Goal: Information Seeking & Learning: Learn about a topic

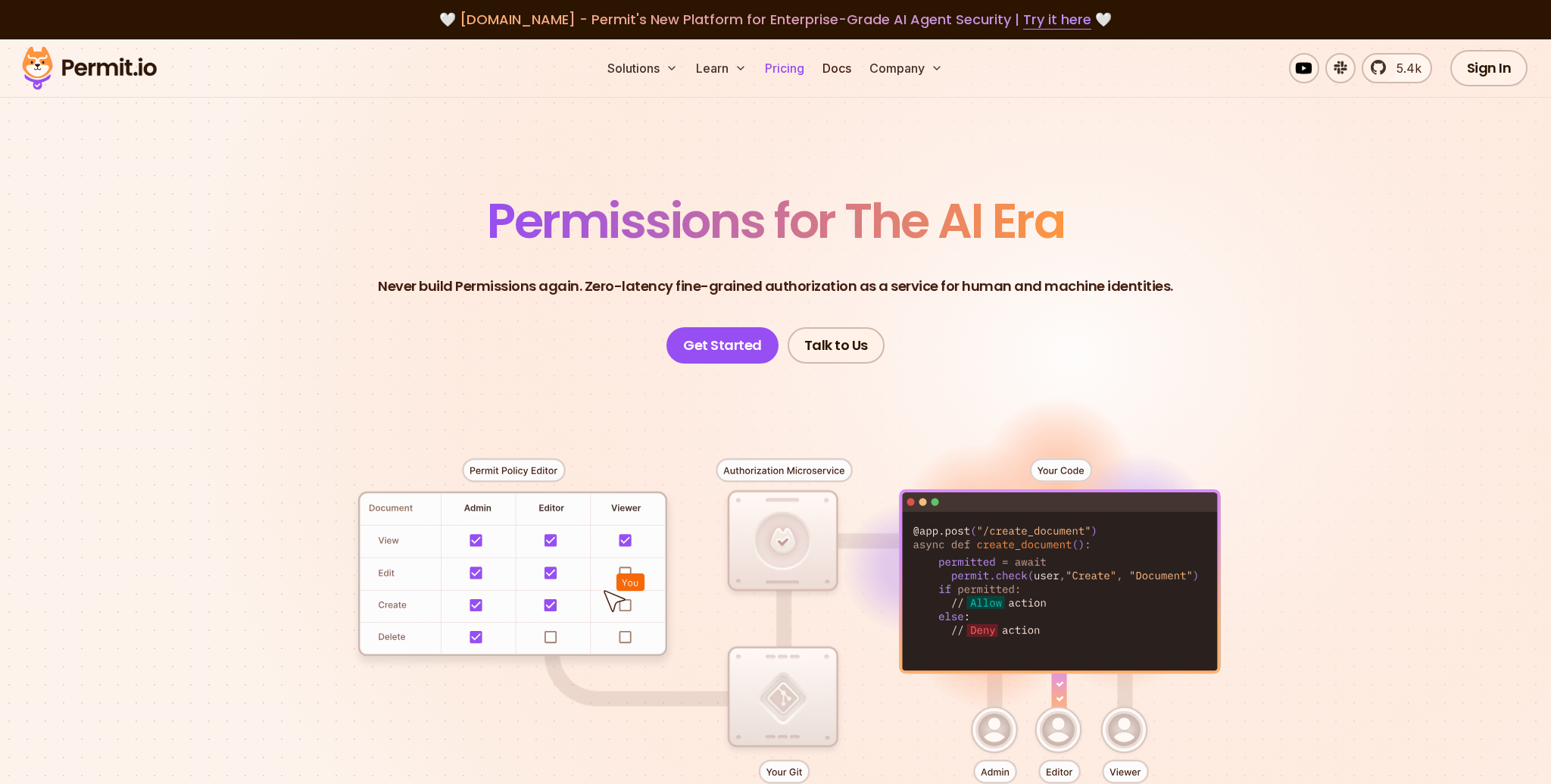
click at [794, 68] on link "Pricing" at bounding box center [784, 68] width 52 height 30
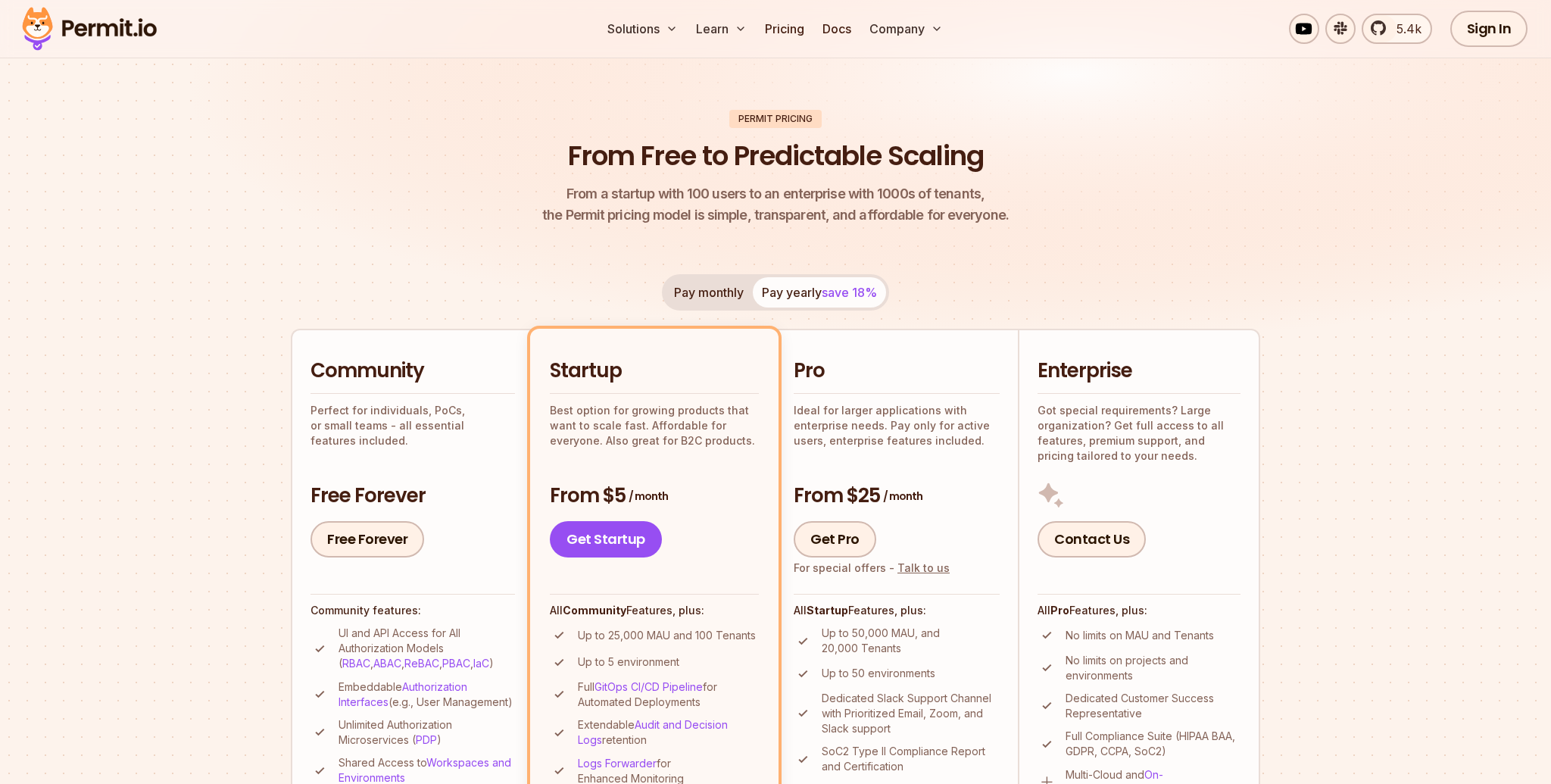
scroll to position [143, 0]
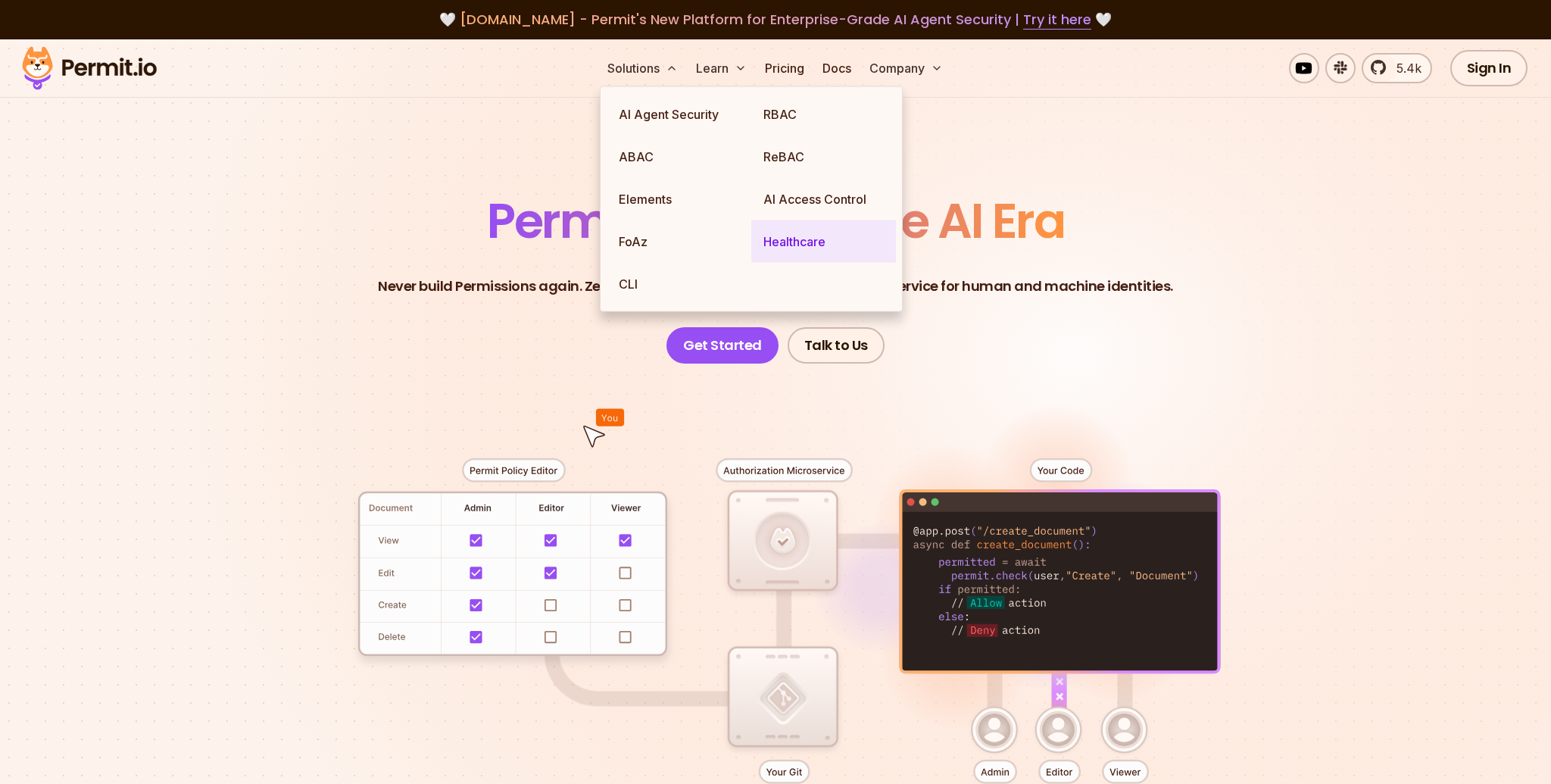
click at [822, 244] on link "Healthcare" at bounding box center [824, 241] width 145 height 42
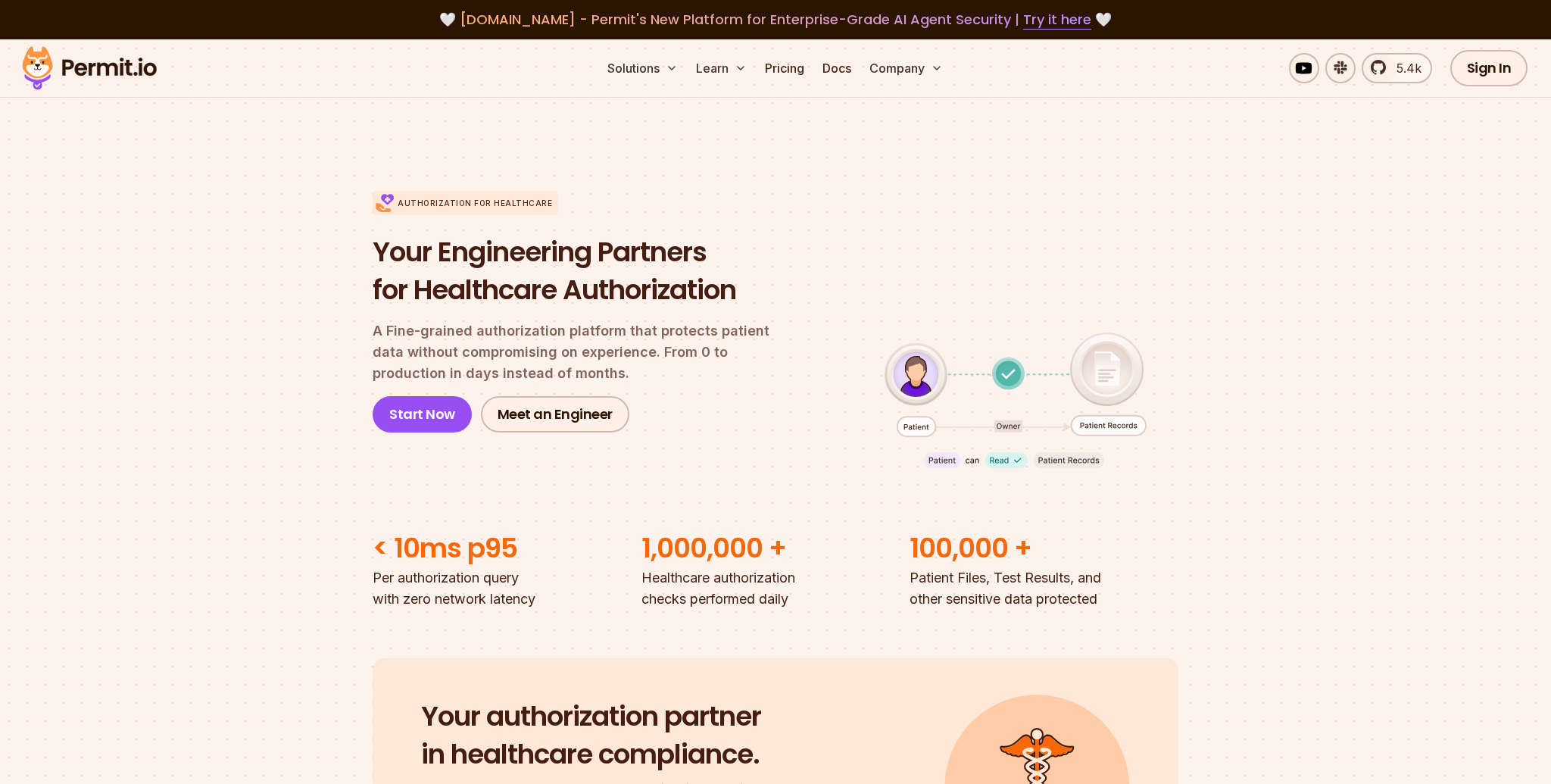
click at [157, 436] on section "Authorization for Healthcare Your Engineering Partners for Healthcare Authoriza…" at bounding box center [775, 376] width 1551 height 467
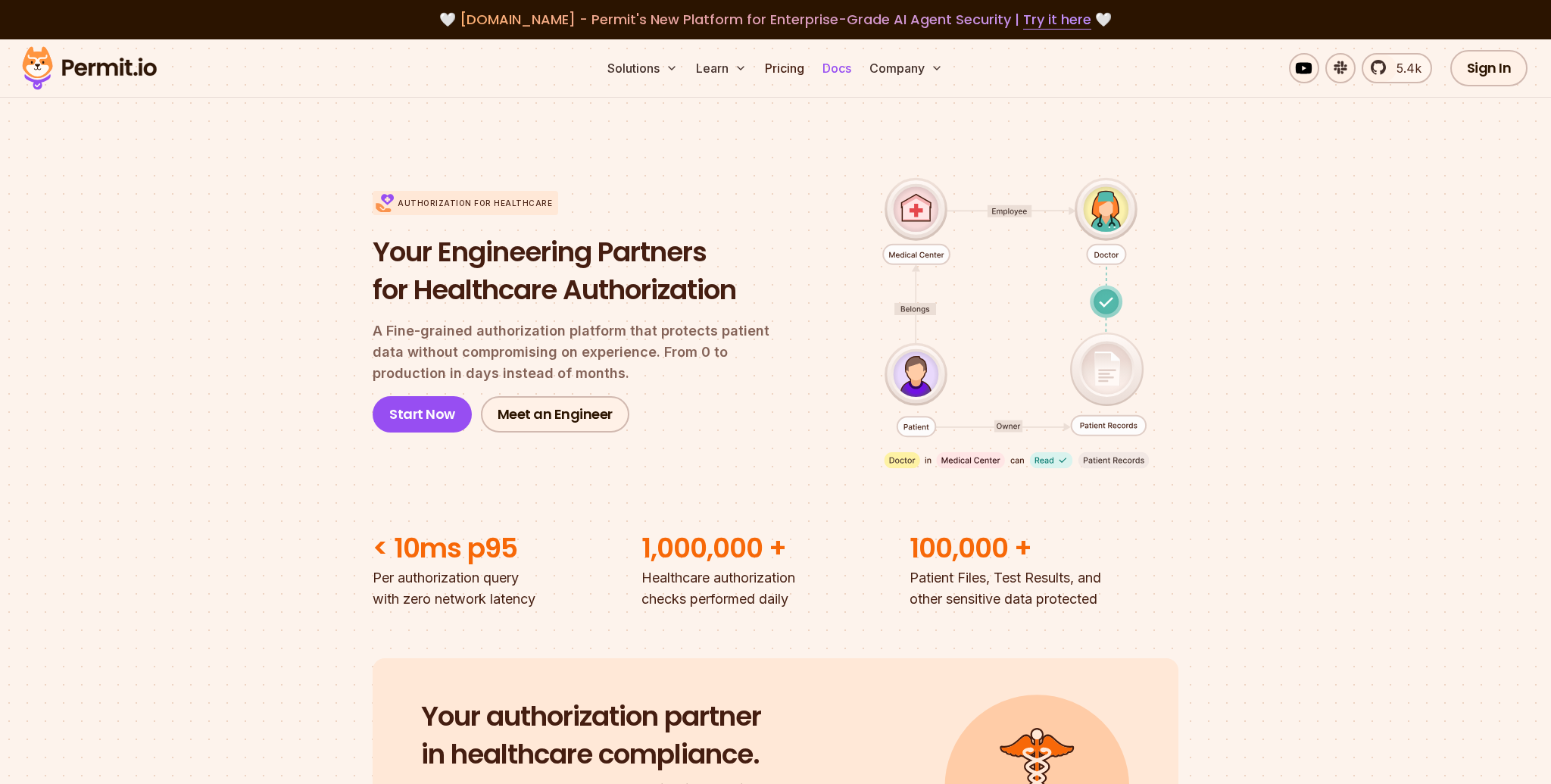
click at [840, 67] on link "Docs" at bounding box center [837, 68] width 41 height 30
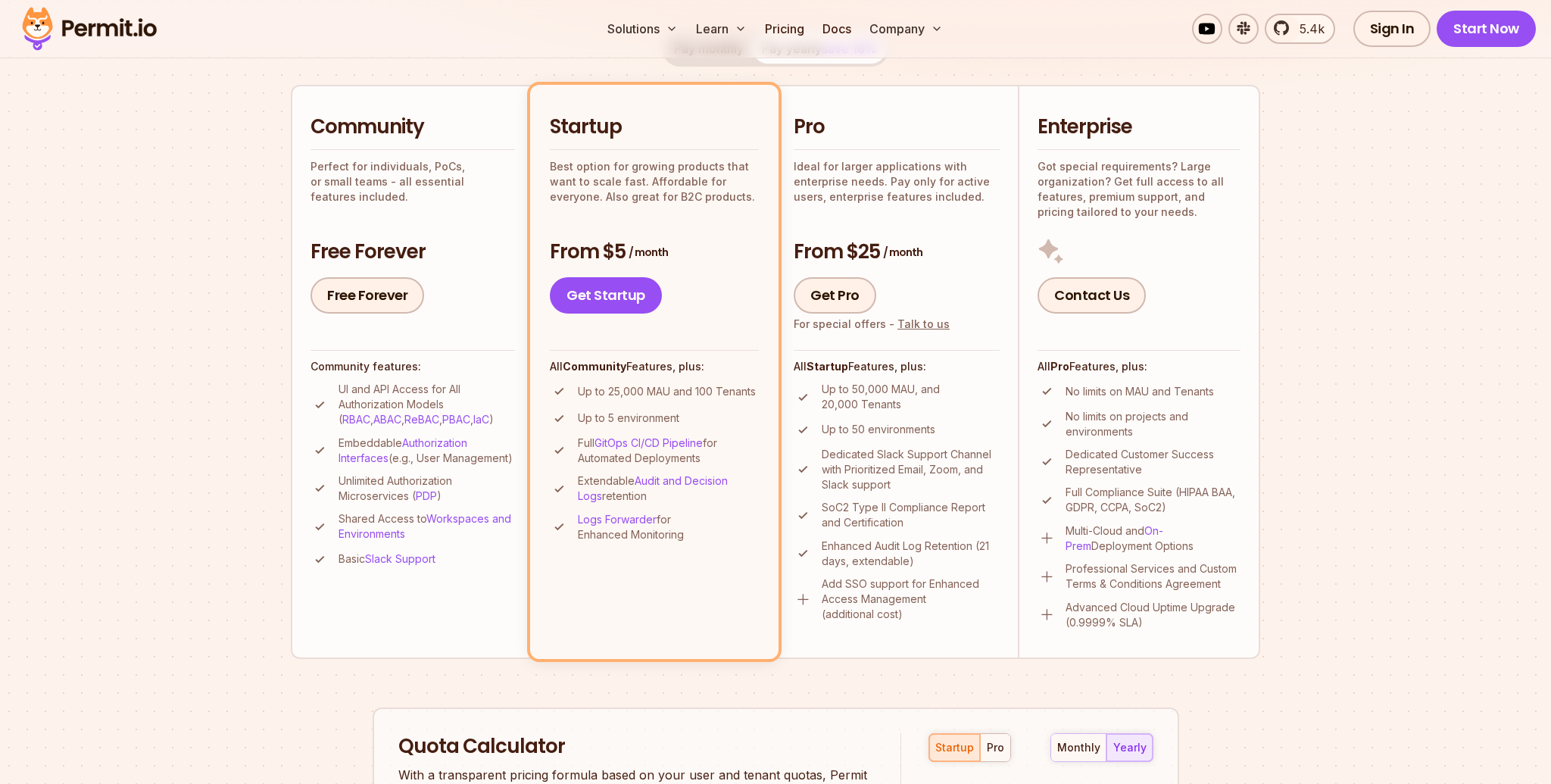
scroll to position [318, 0]
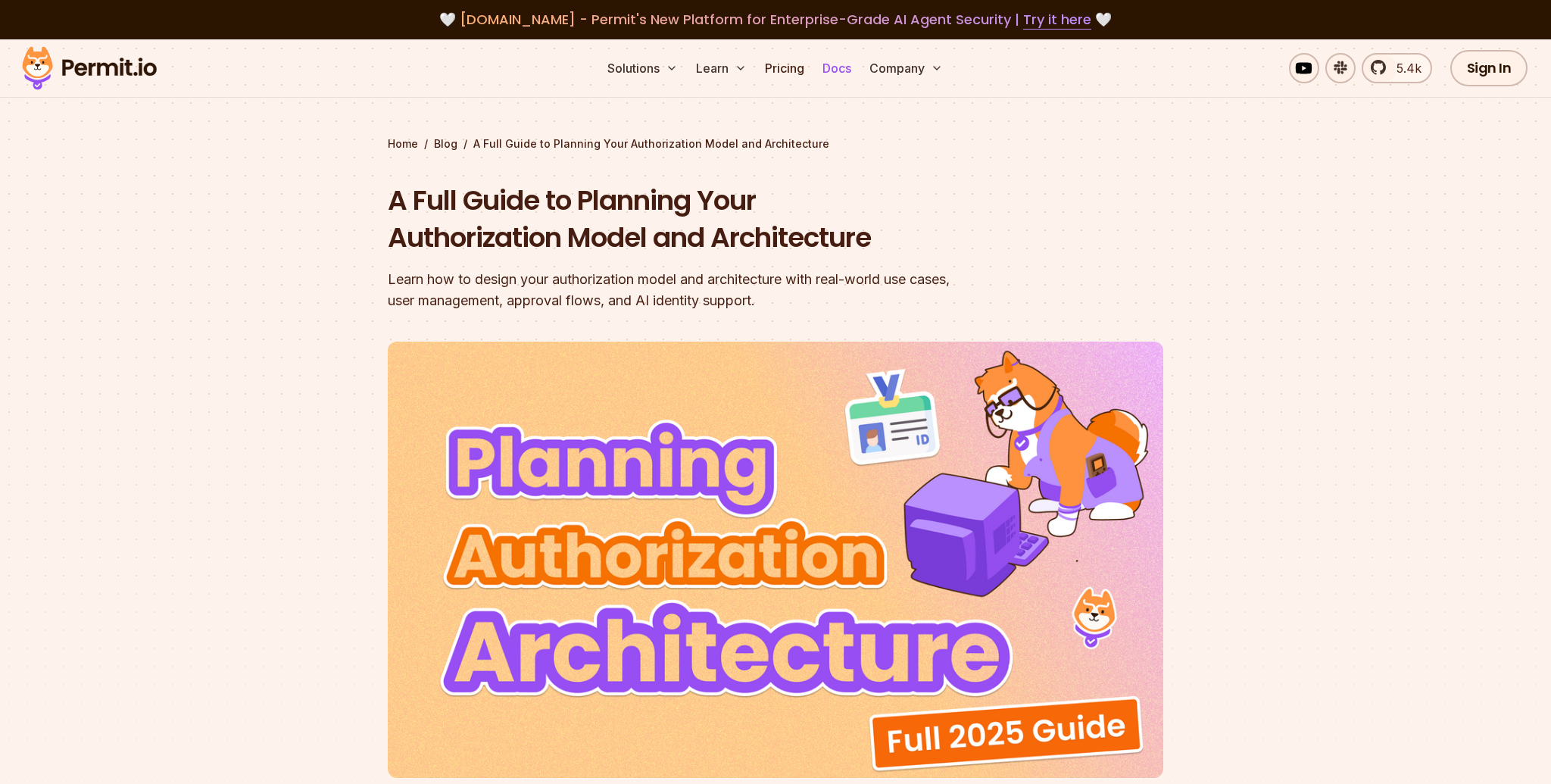
click at [829, 64] on link "Docs" at bounding box center [837, 68] width 41 height 30
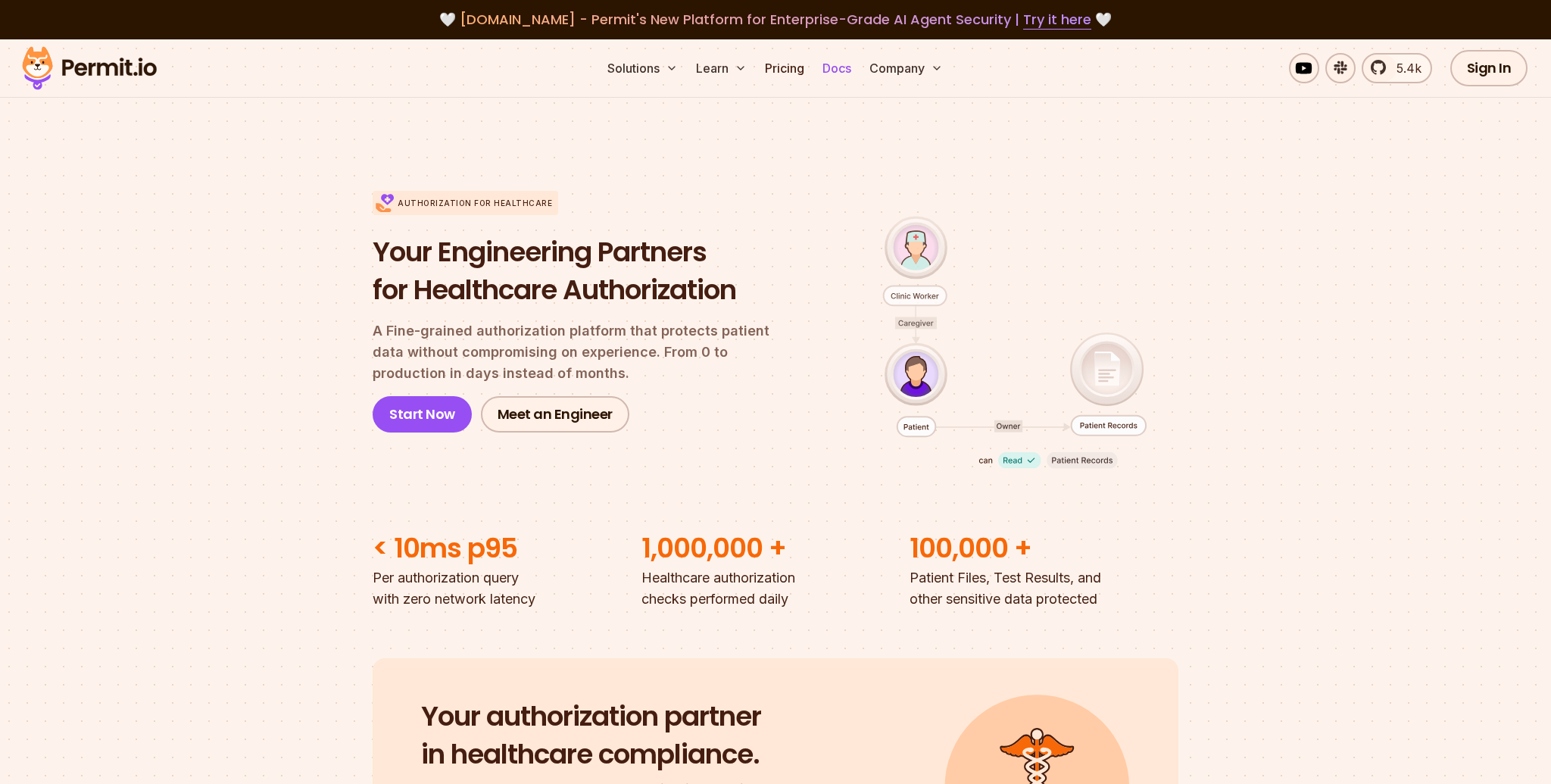
click at [841, 72] on link "Docs" at bounding box center [837, 68] width 41 height 30
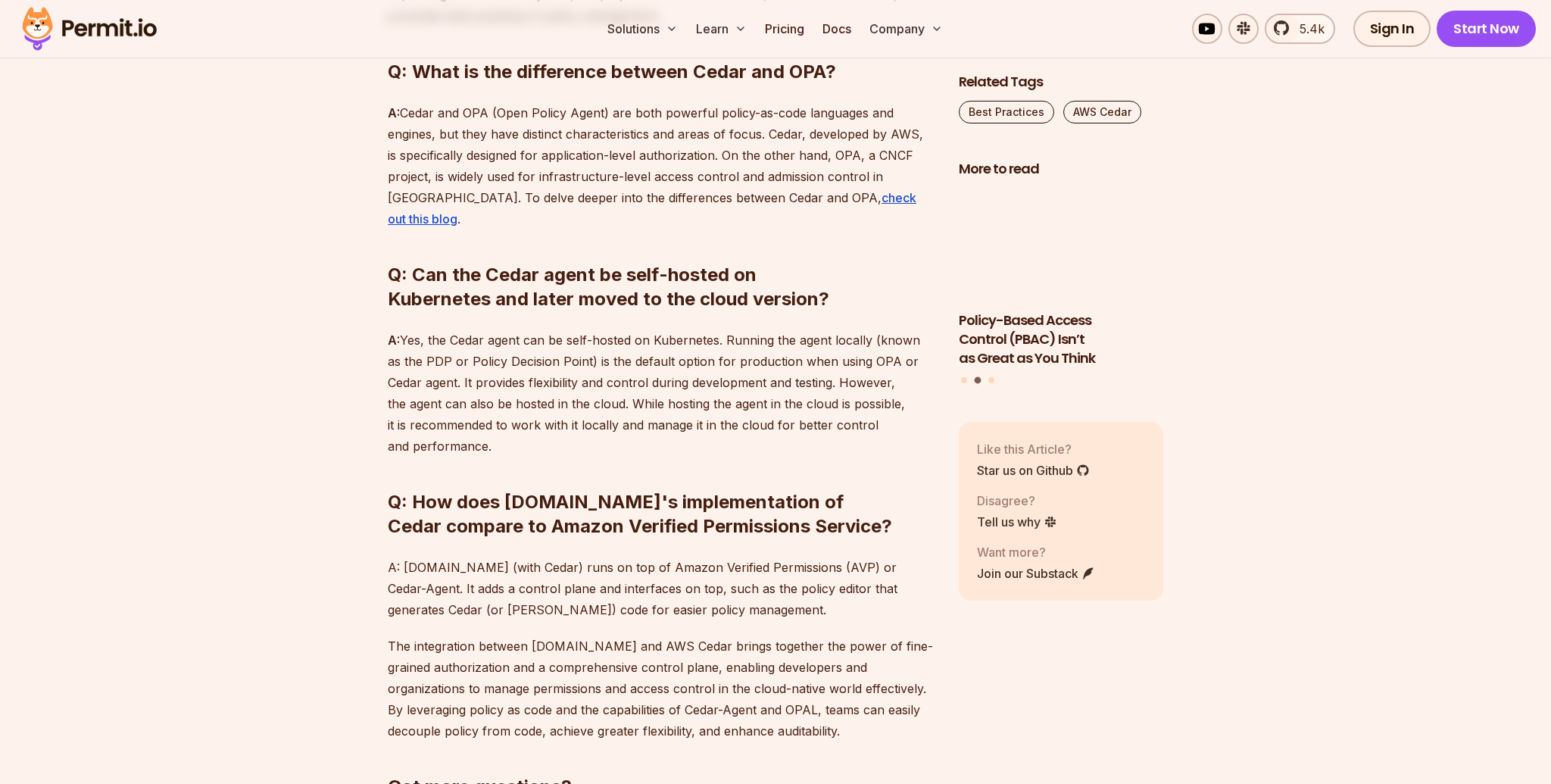
scroll to position [1860, 0]
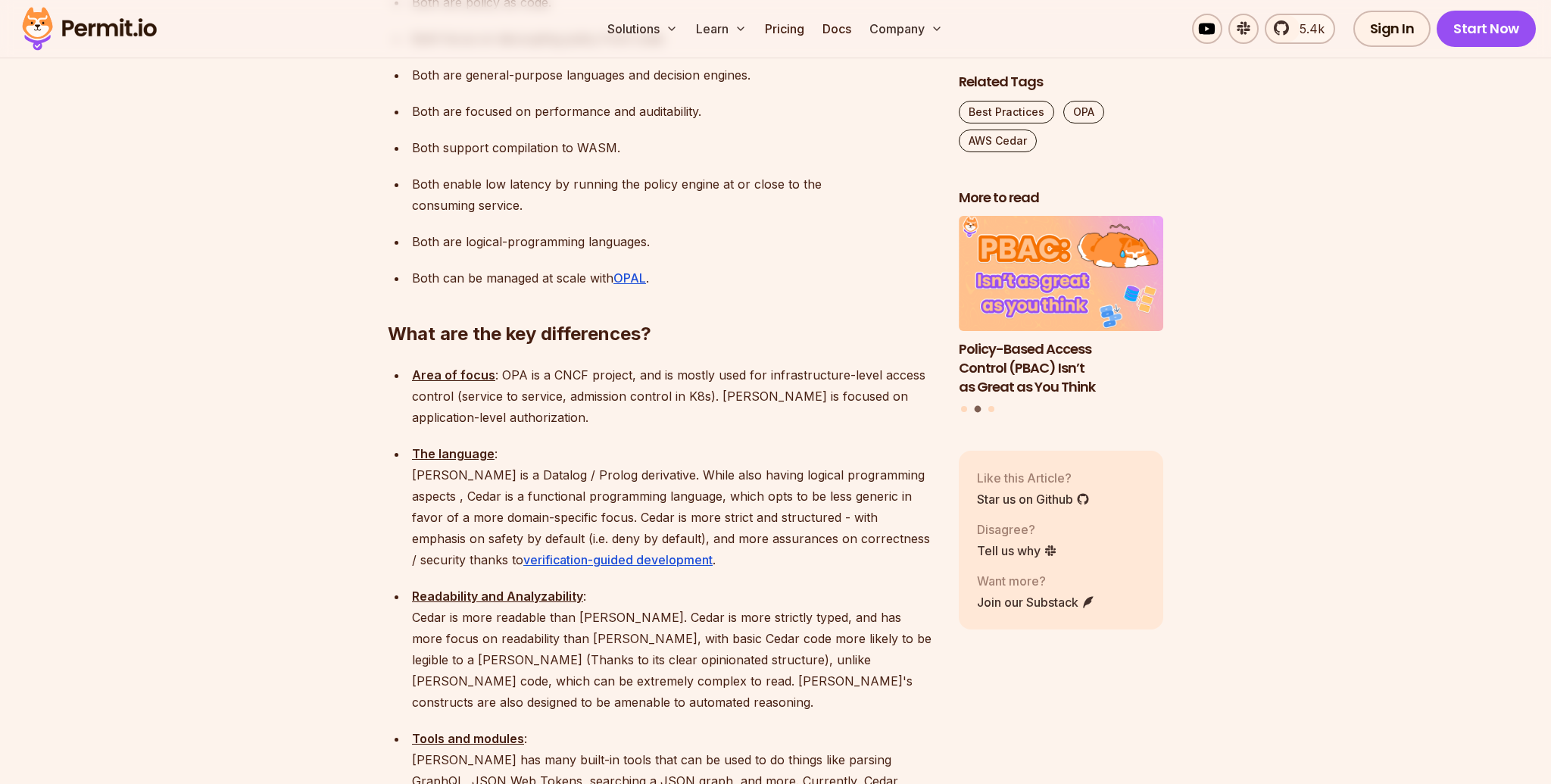
scroll to position [1559, 0]
